Goal: Contribute content

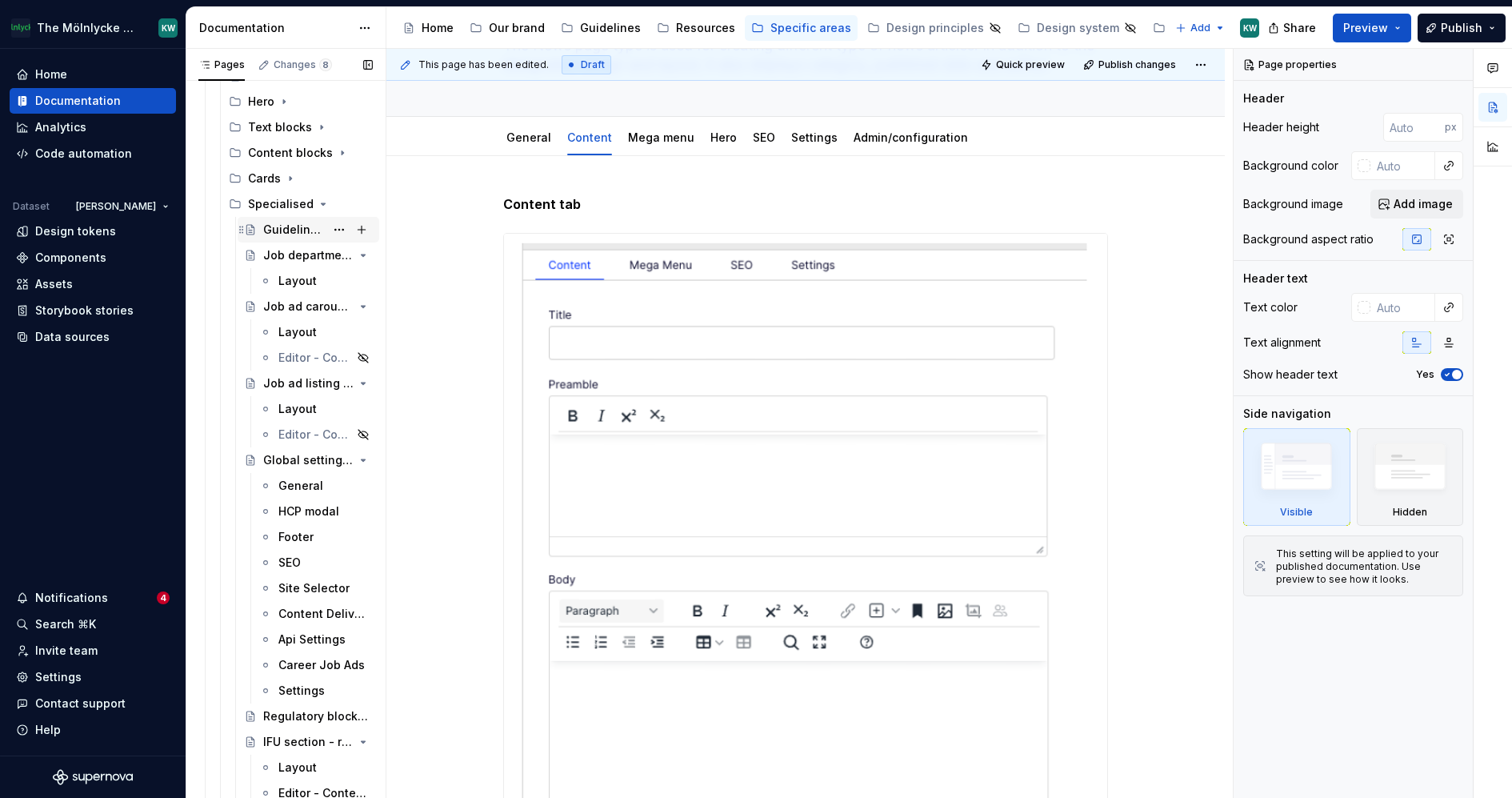
scroll to position [1353, 0]
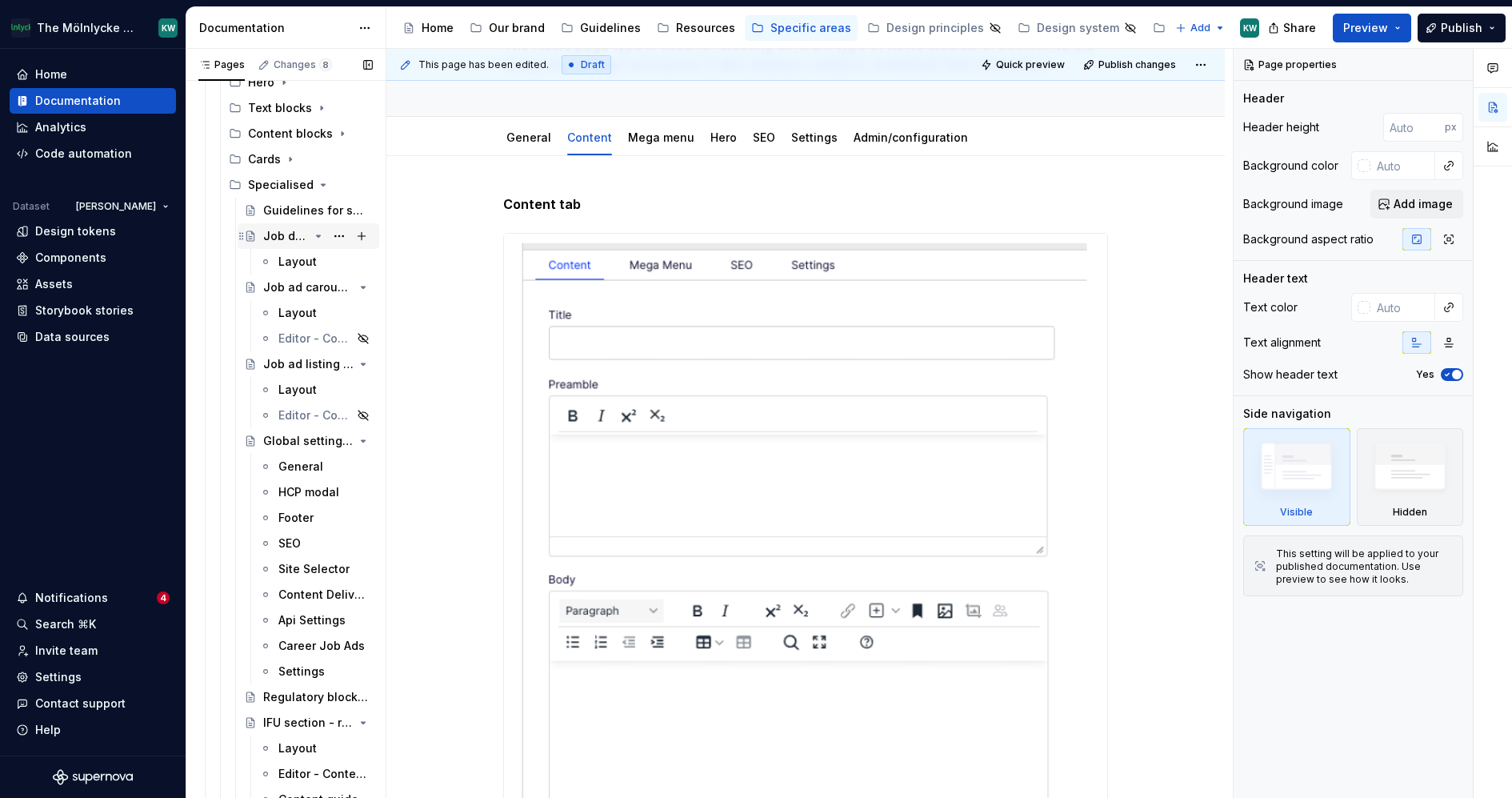
click at [293, 233] on div "Job department card" at bounding box center [286, 236] width 46 height 16
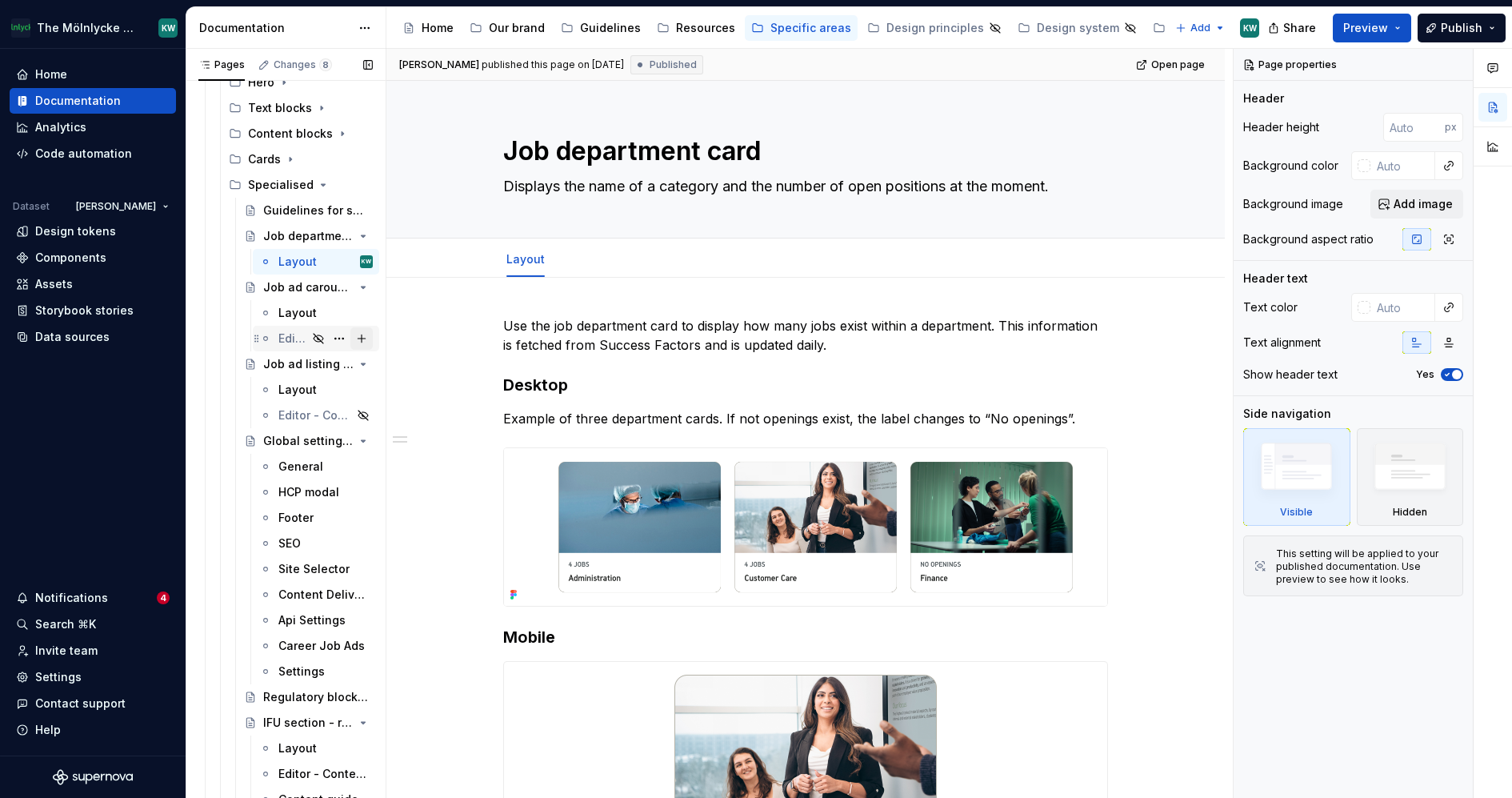
click at [359, 336] on button "Page tree" at bounding box center [362, 339] width 23 height 23
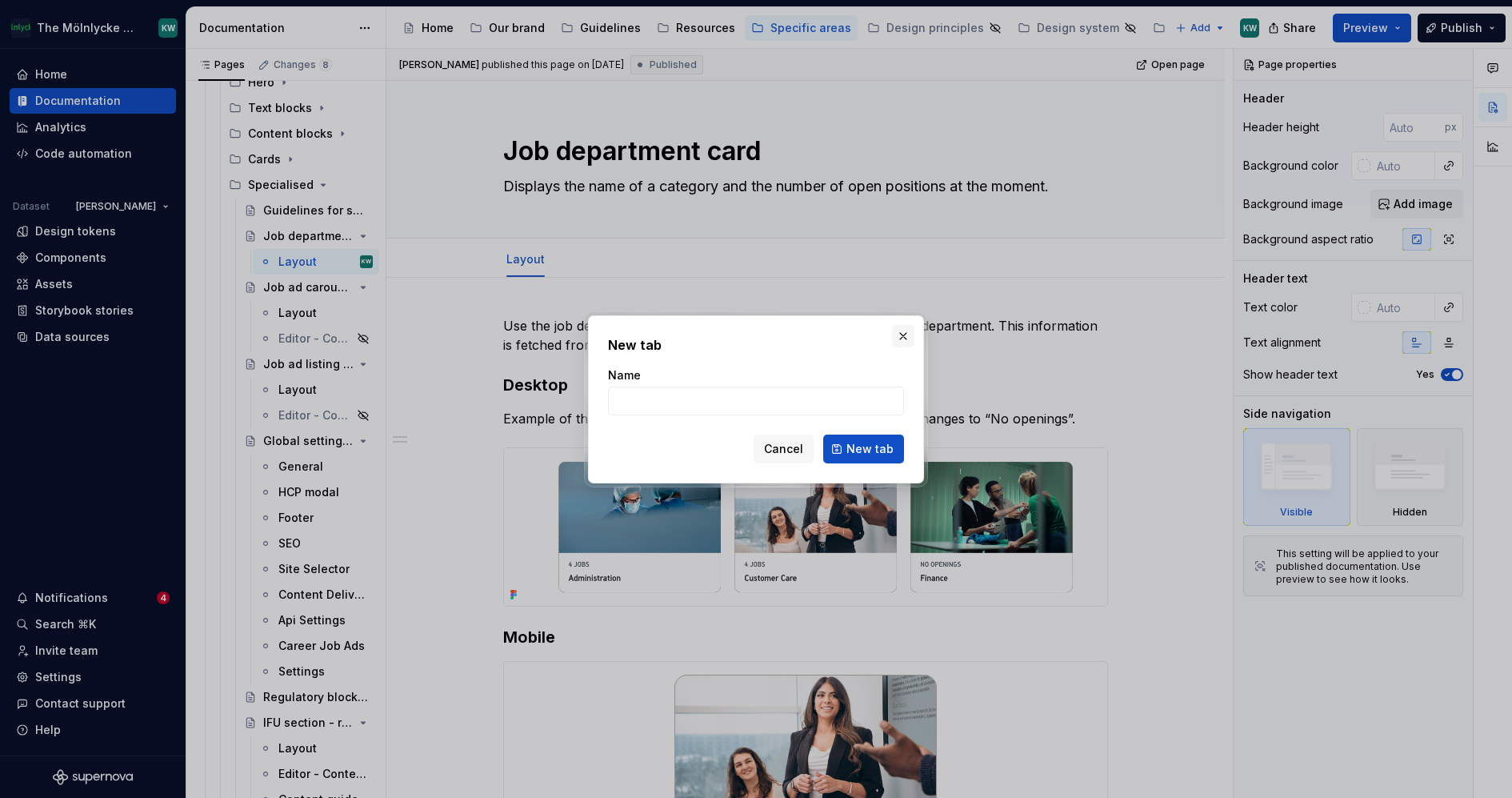
click at [894, 335] on button "button" at bounding box center [903, 336] width 23 height 23
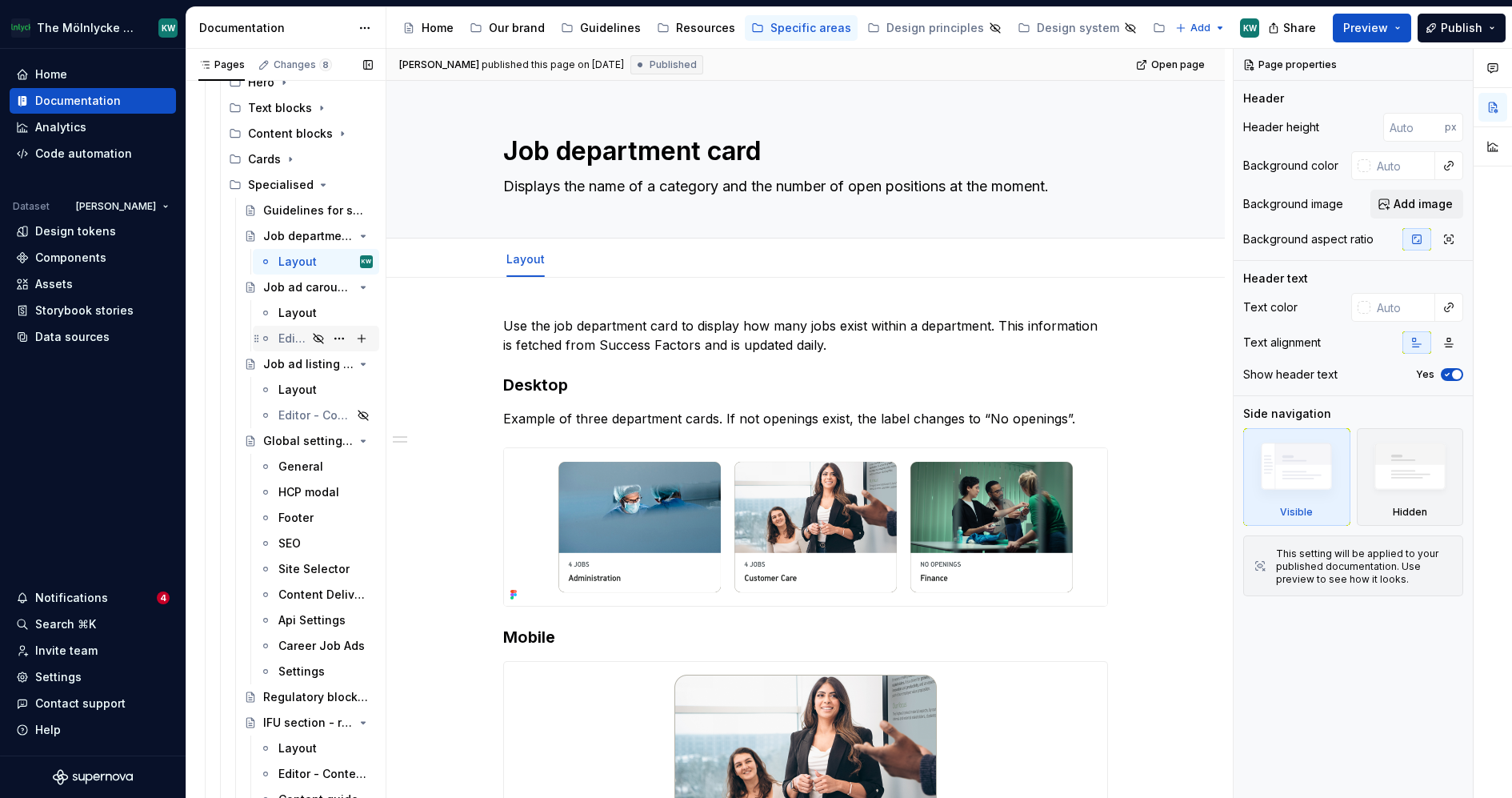
click at [299, 333] on div "Editor - Content tab" at bounding box center [292, 338] width 29 height 16
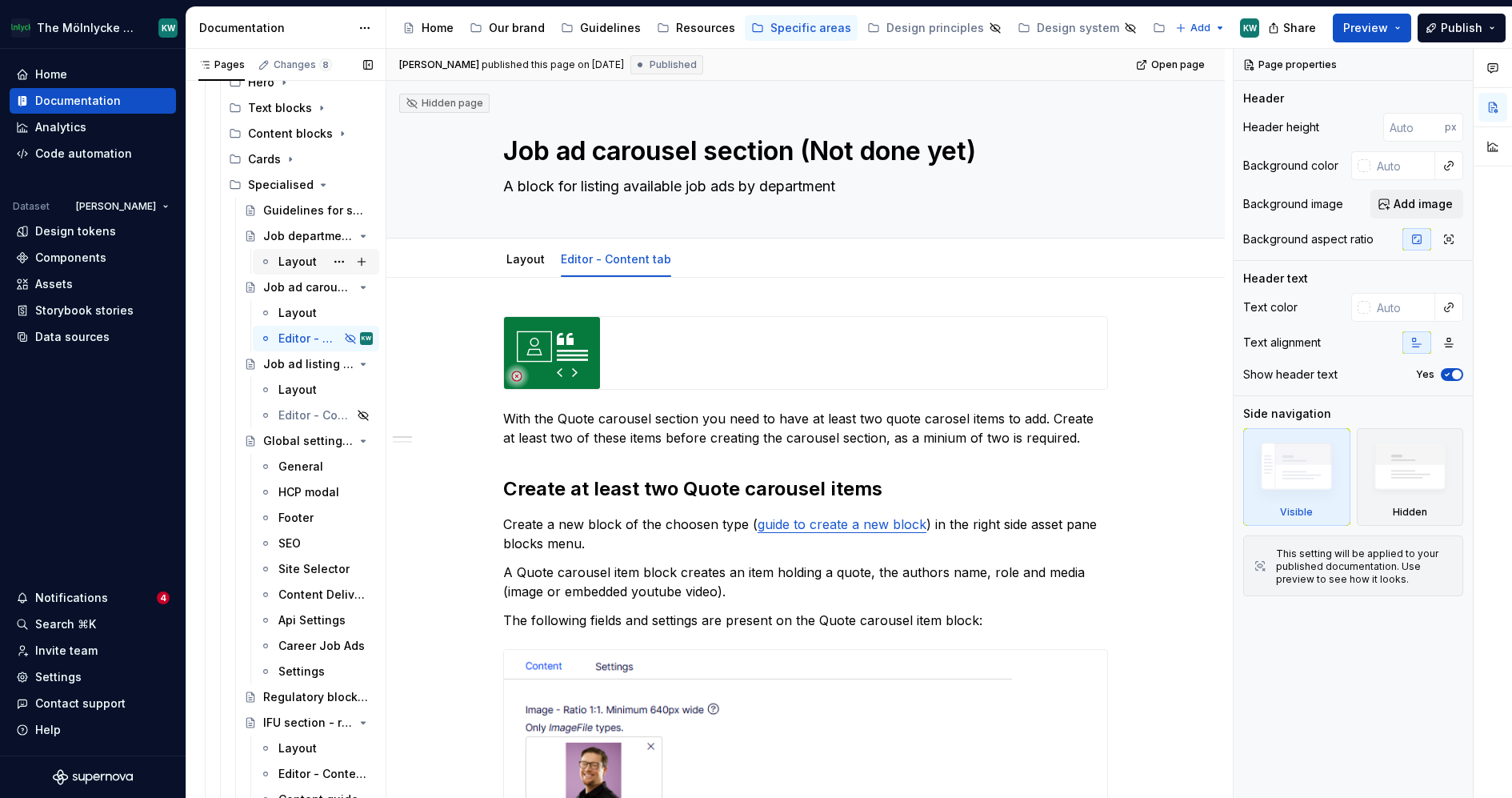
click at [293, 257] on div "Layout" at bounding box center [297, 262] width 38 height 16
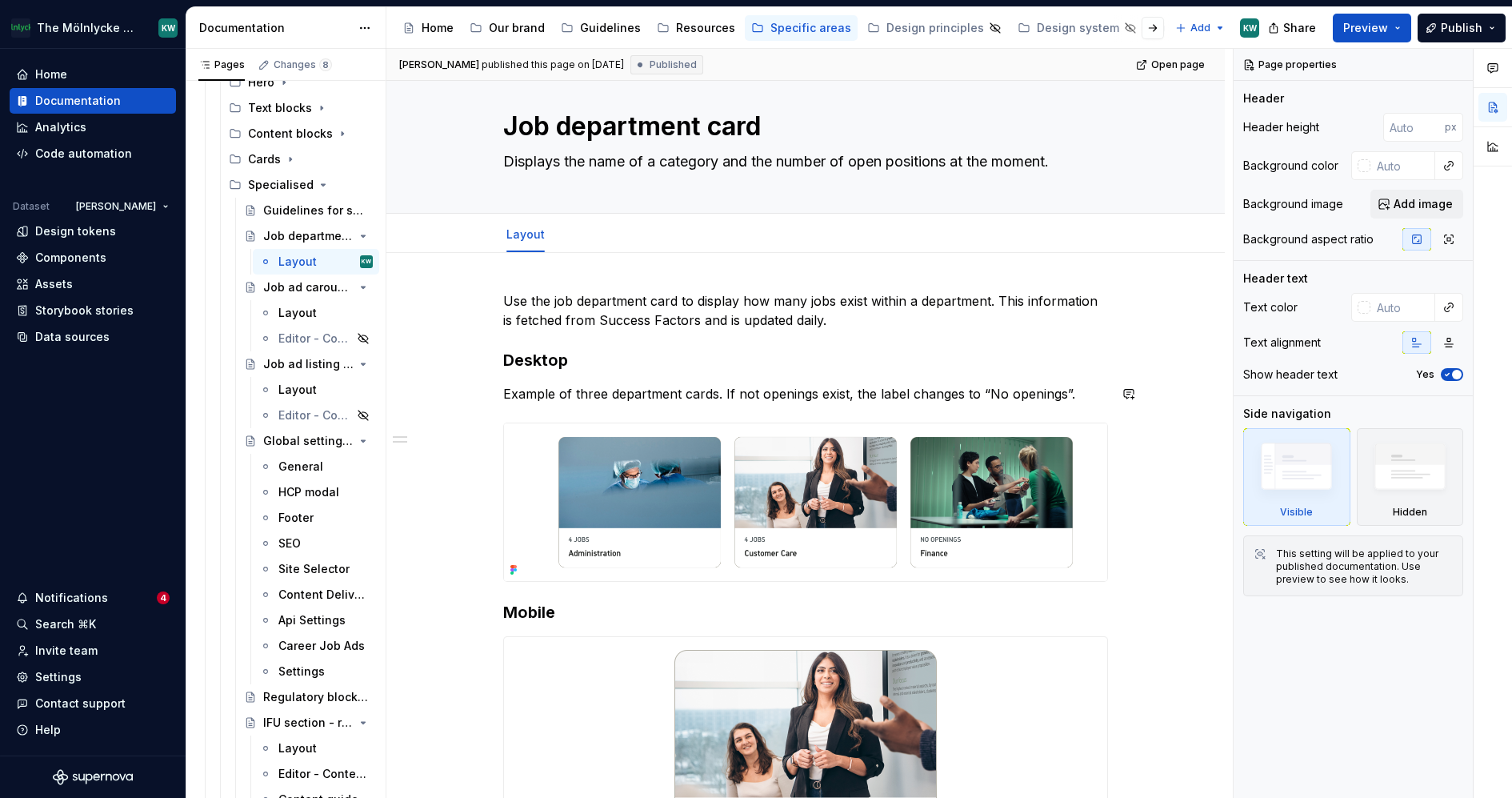
scroll to position [37, 0]
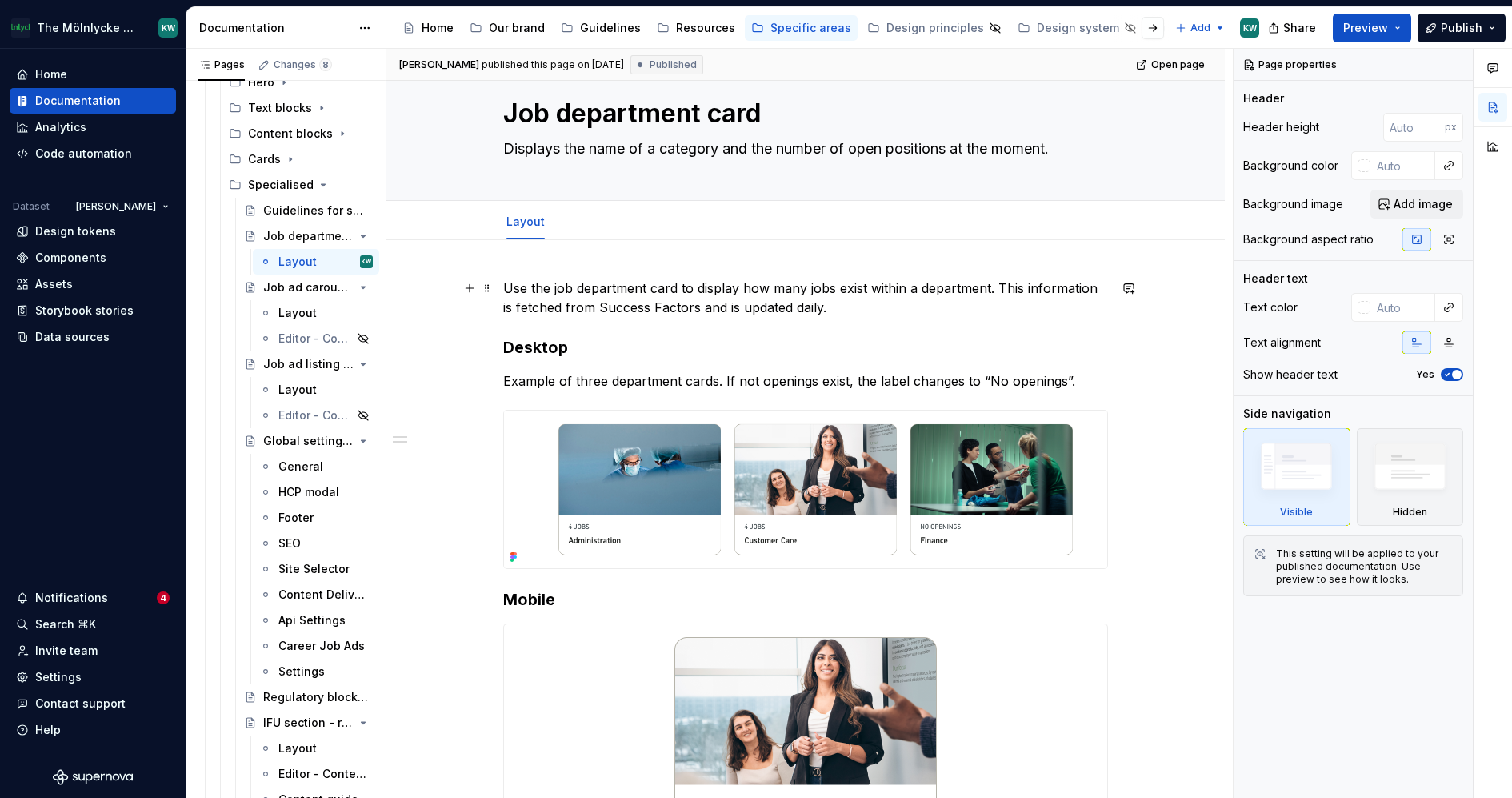
click at [875, 307] on p "Use the job department card to display how many jobs exist within a department.…" at bounding box center [805, 297] width 604 height 38
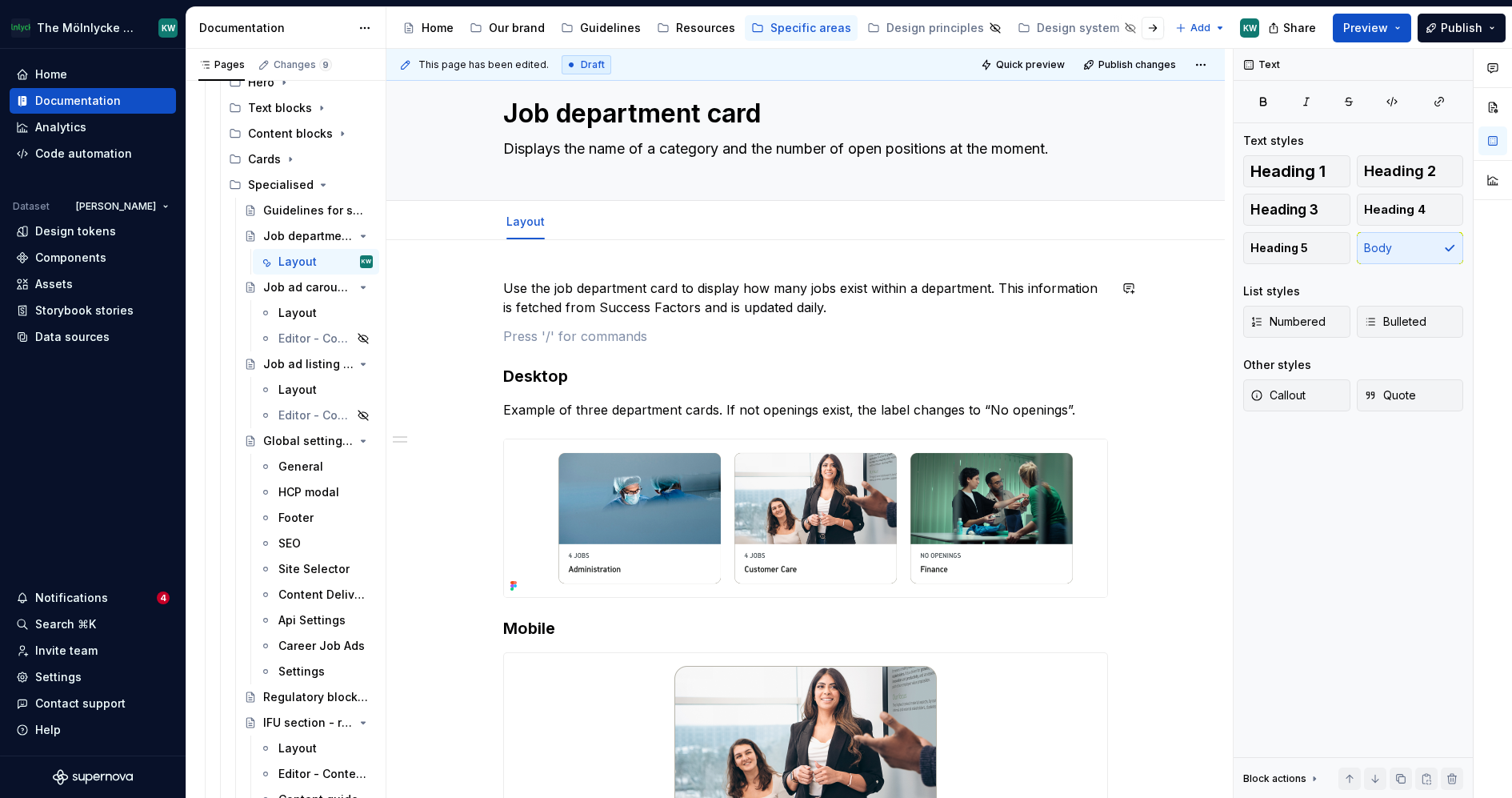
paste div
type textarea "*"
click at [543, 338] on p "Image - Ratio 16:9. Minimum 640px wide" at bounding box center [805, 336] width 604 height 19
drag, startPoint x: 571, startPoint y: 339, endPoint x: 507, endPoint y: 339, distance: 64.0
click at [507, 339] on p "Image size: Ratio 16:9. Minimum 640px wide" at bounding box center [805, 336] width 604 height 19
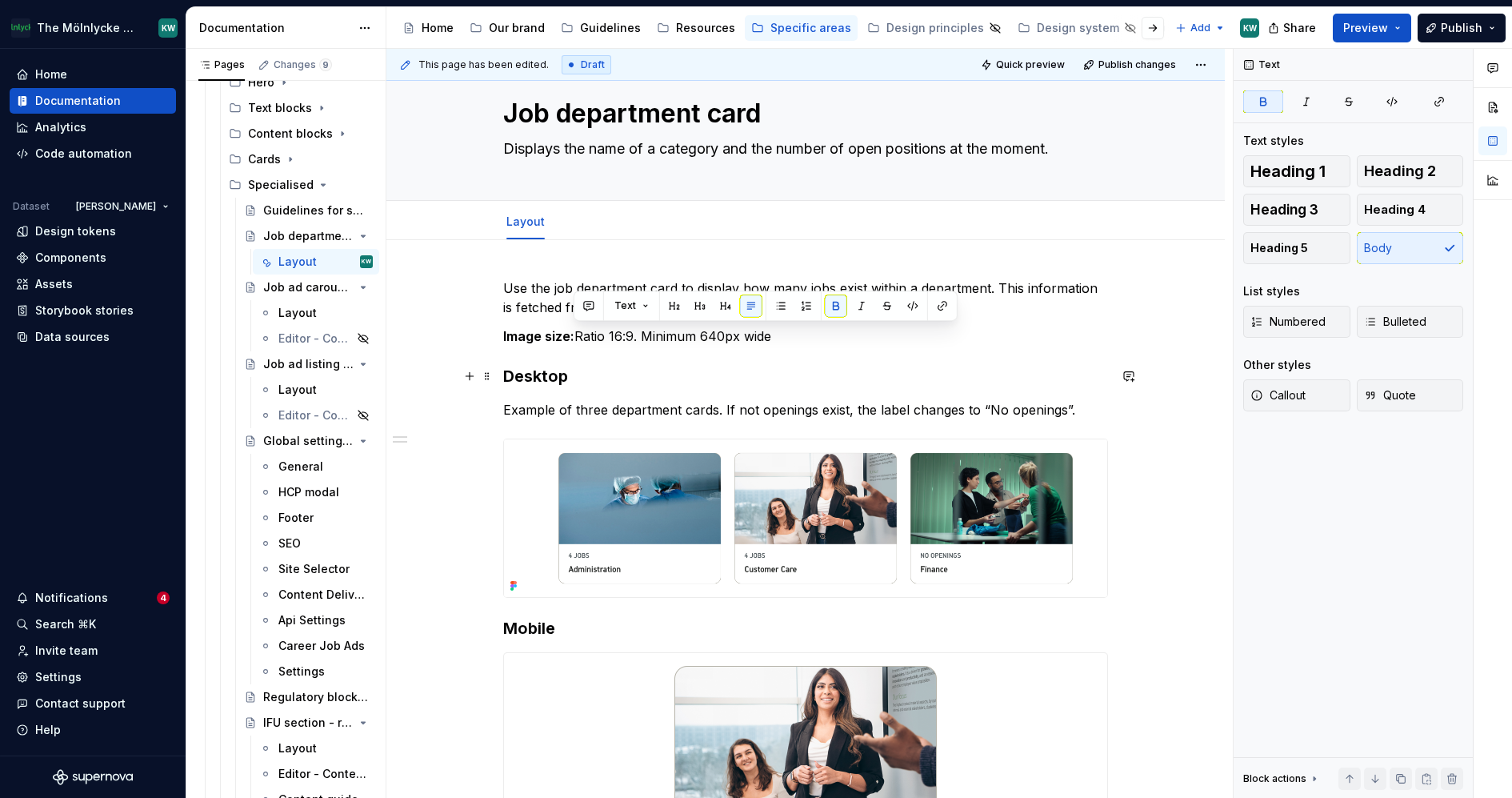
click at [910, 362] on div "Use the job department card to display how many jobs exist within a department.…" at bounding box center [805, 607] width 604 height 658
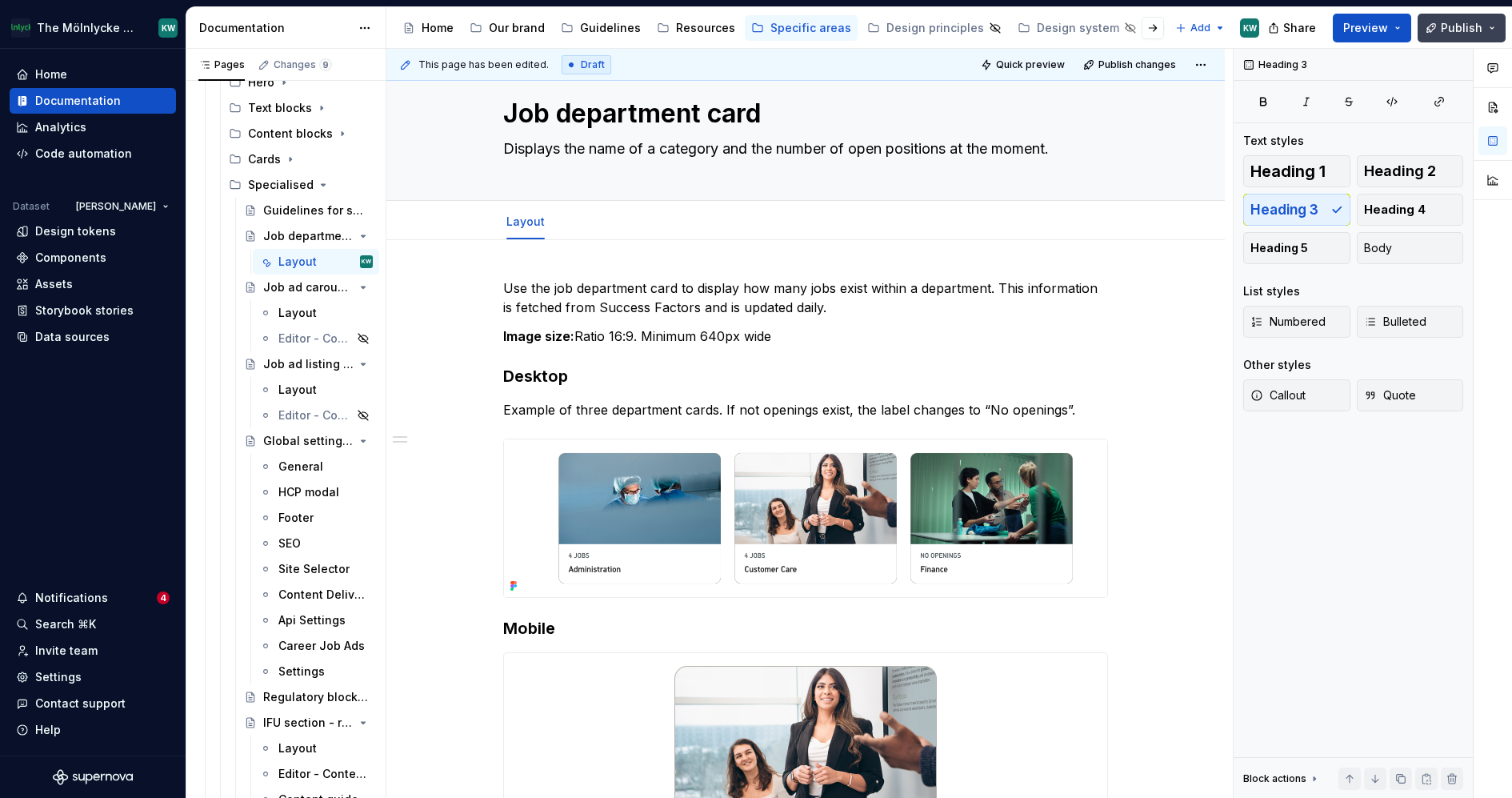
click at [1462, 29] on span "Publish" at bounding box center [1462, 28] width 42 height 16
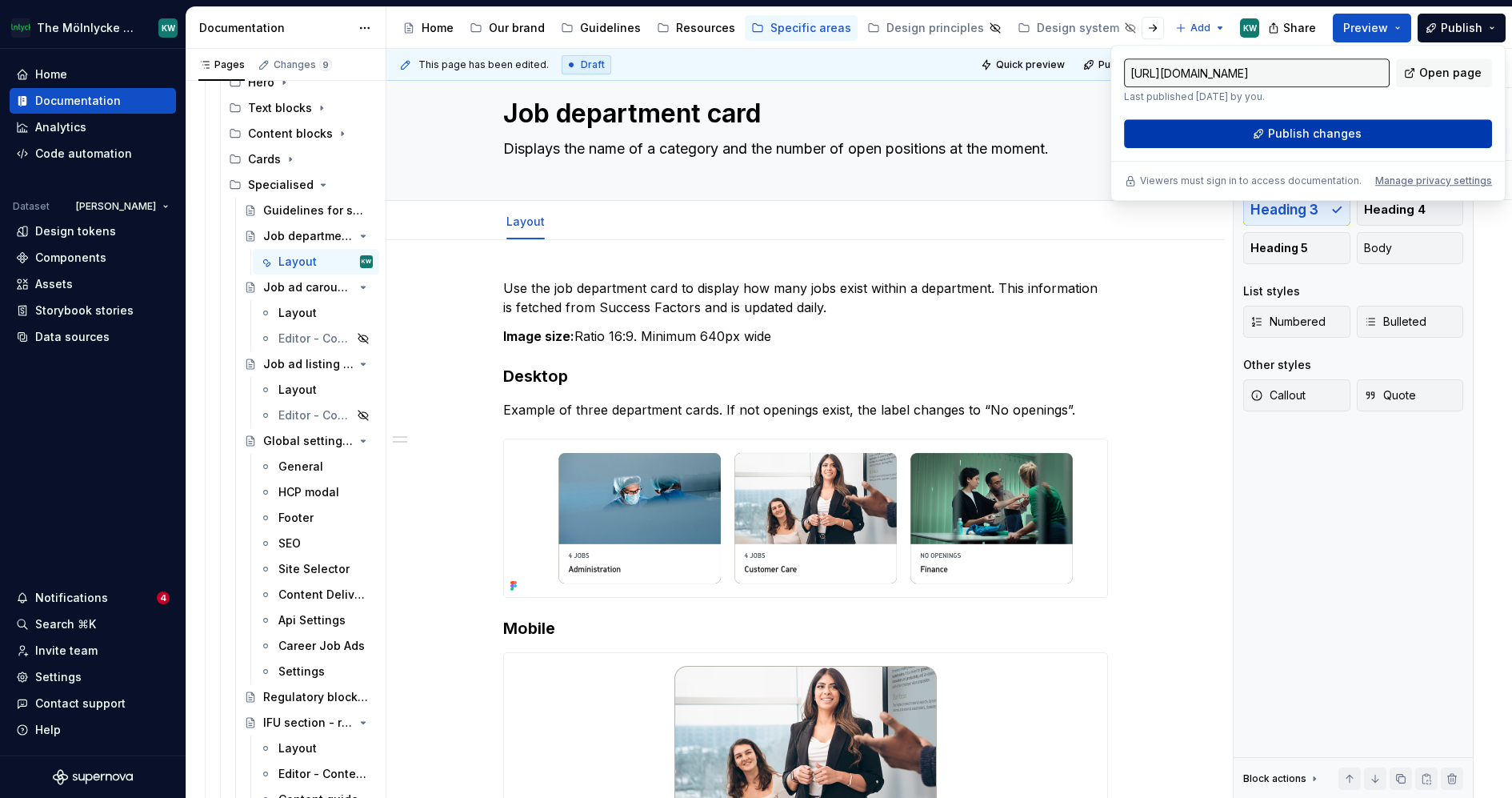
click at [1347, 137] on span "Publish changes" at bounding box center [1315, 133] width 94 height 16
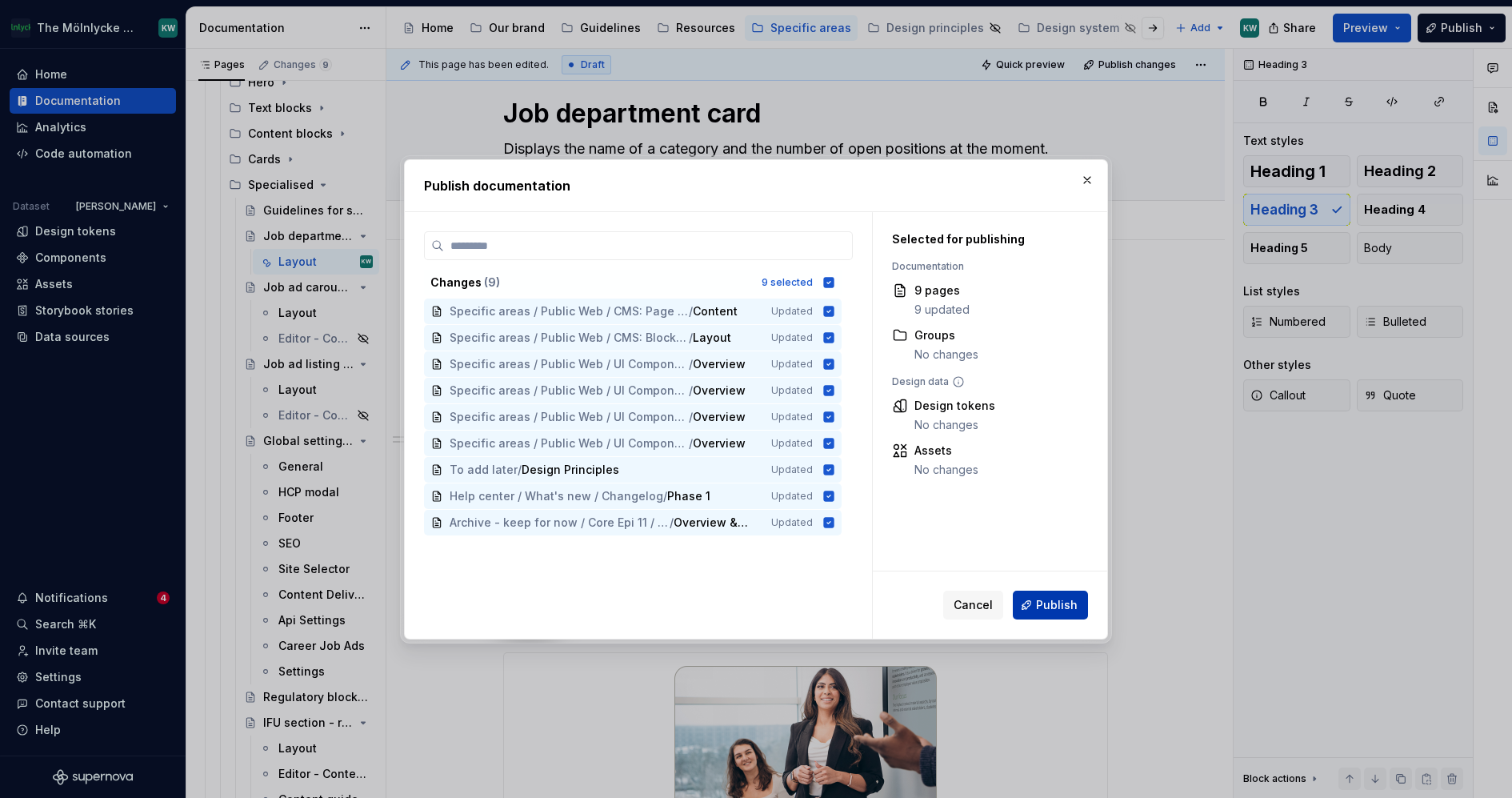
click at [1066, 608] on span "Publish" at bounding box center [1056, 605] width 42 height 16
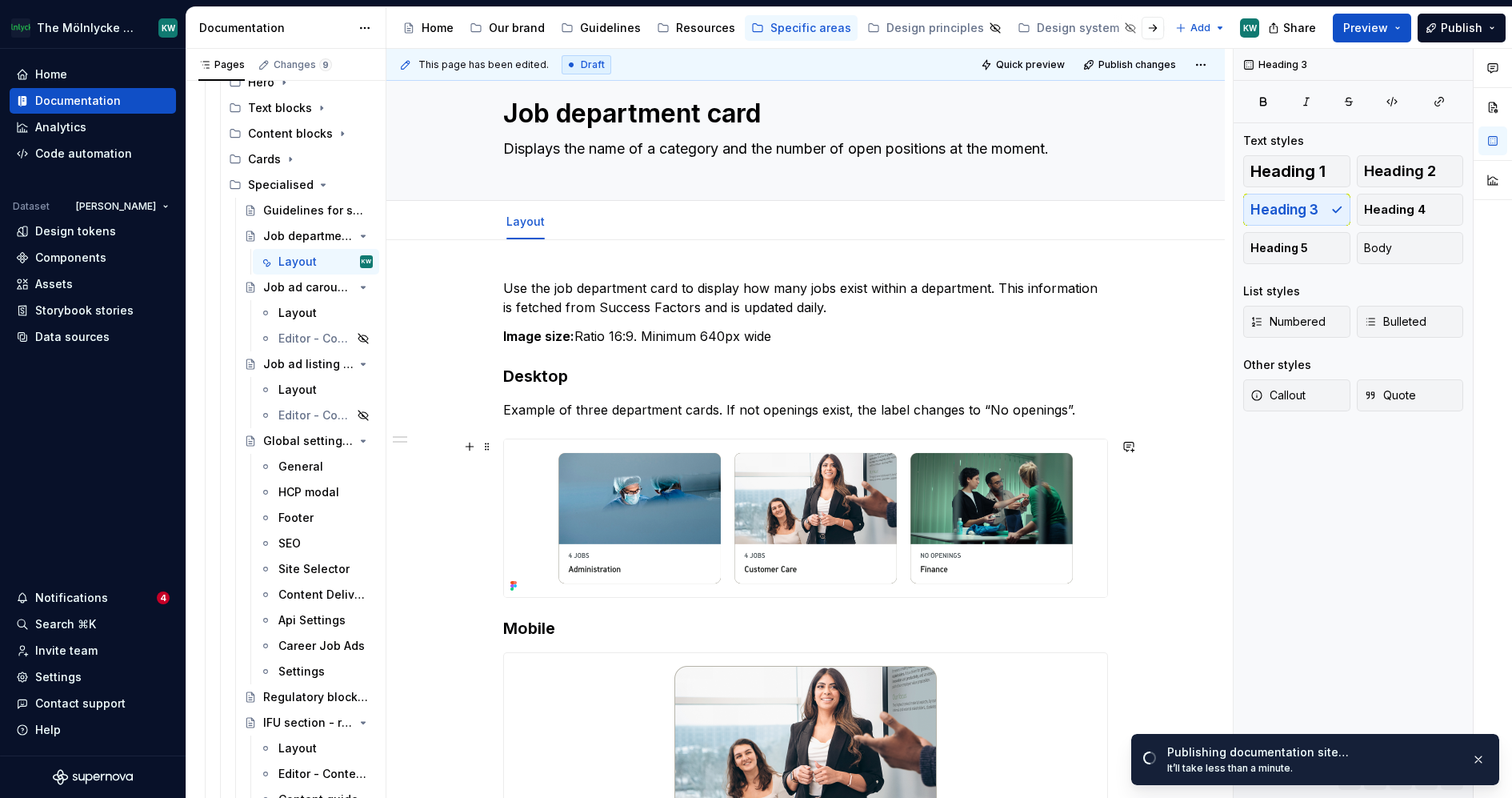
scroll to position [0, 0]
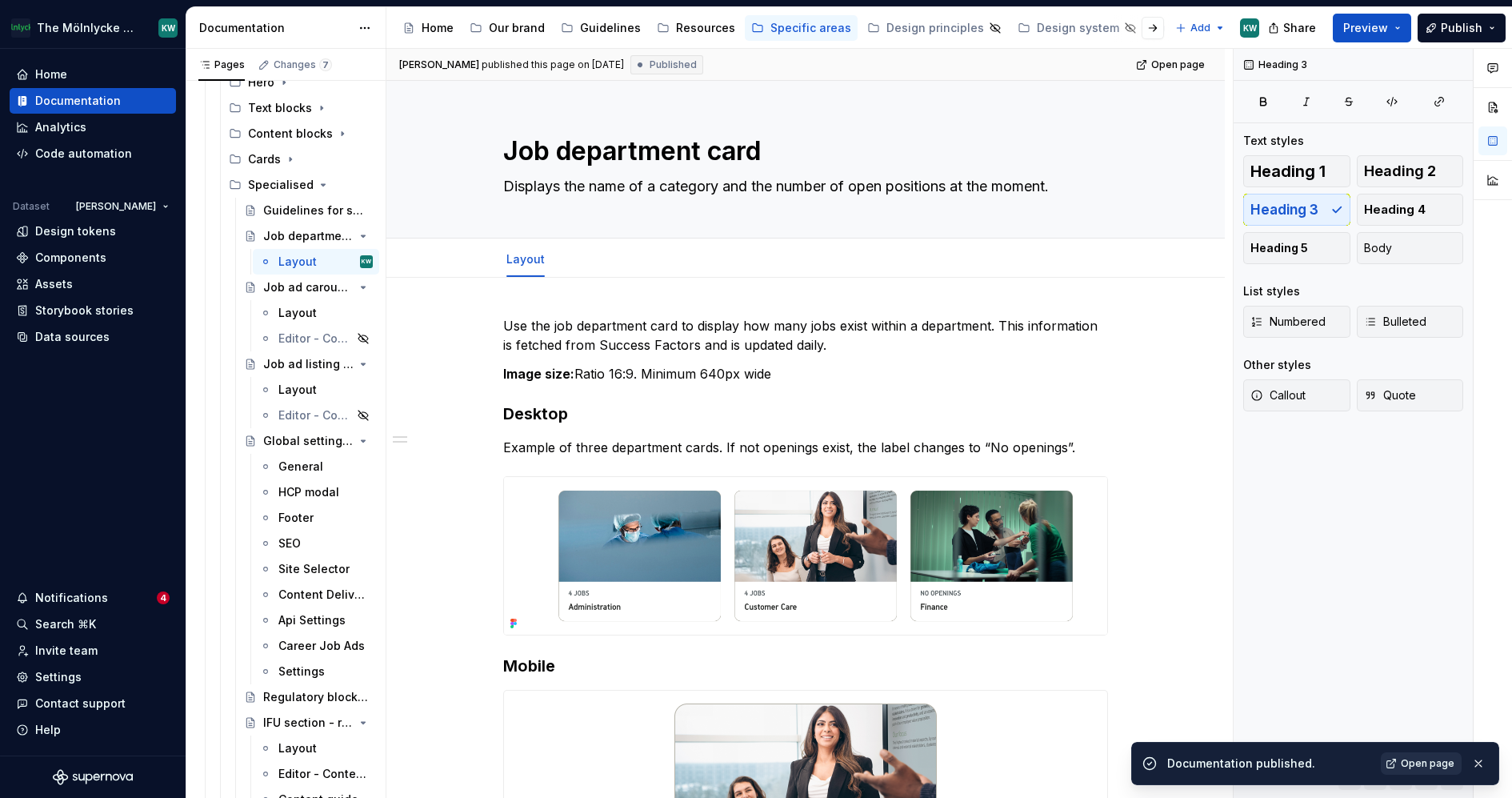
click at [1444, 764] on span "Open page" at bounding box center [1427, 763] width 54 height 13
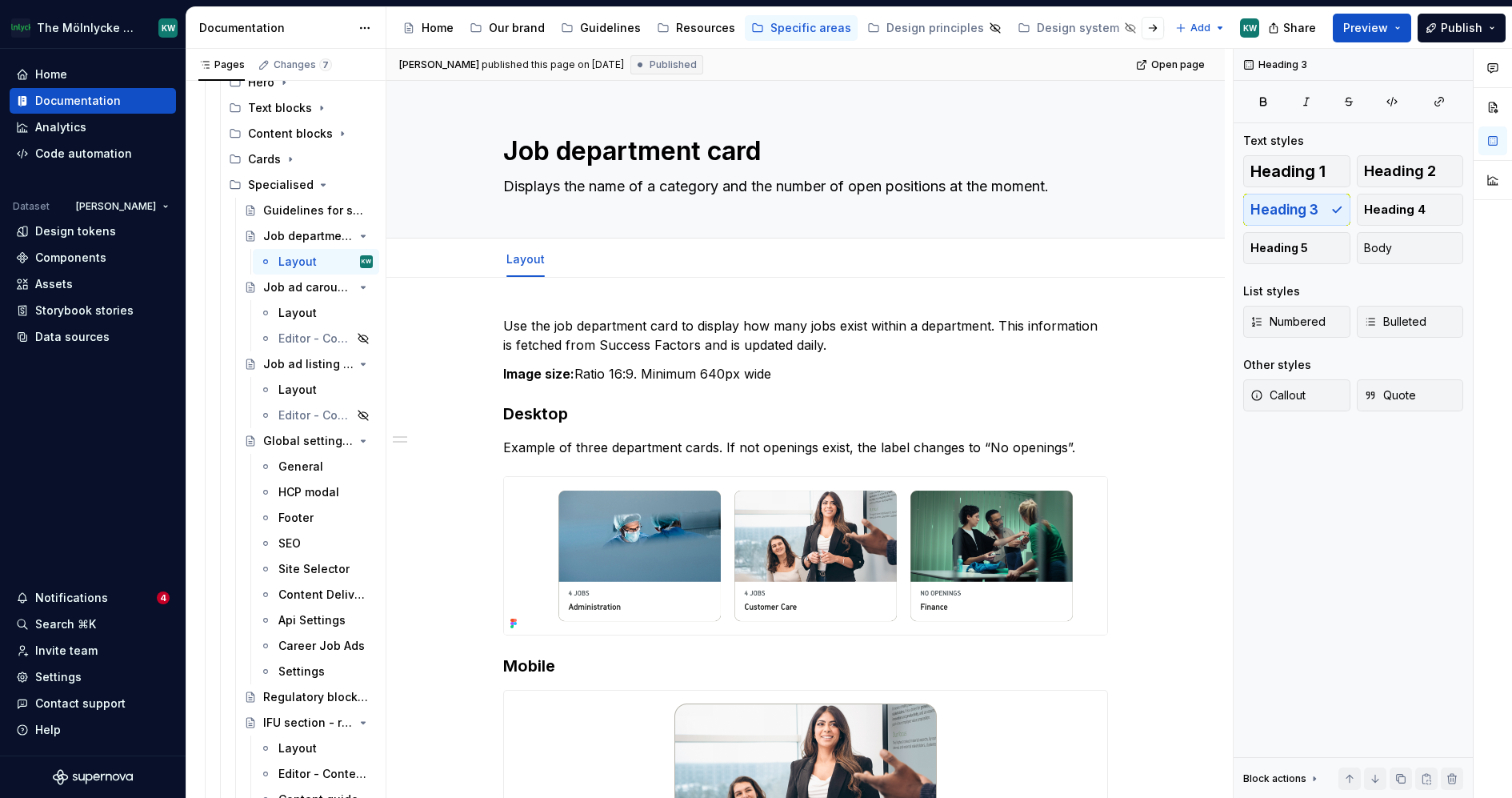
type textarea "*"
